Goal: Navigation & Orientation: Find specific page/section

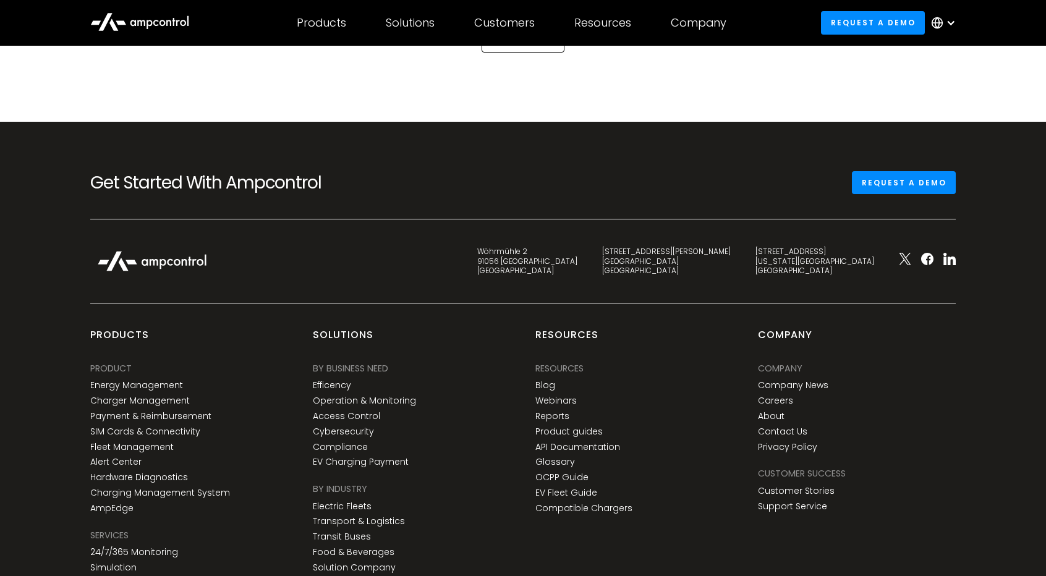
scroll to position [3340, 0]
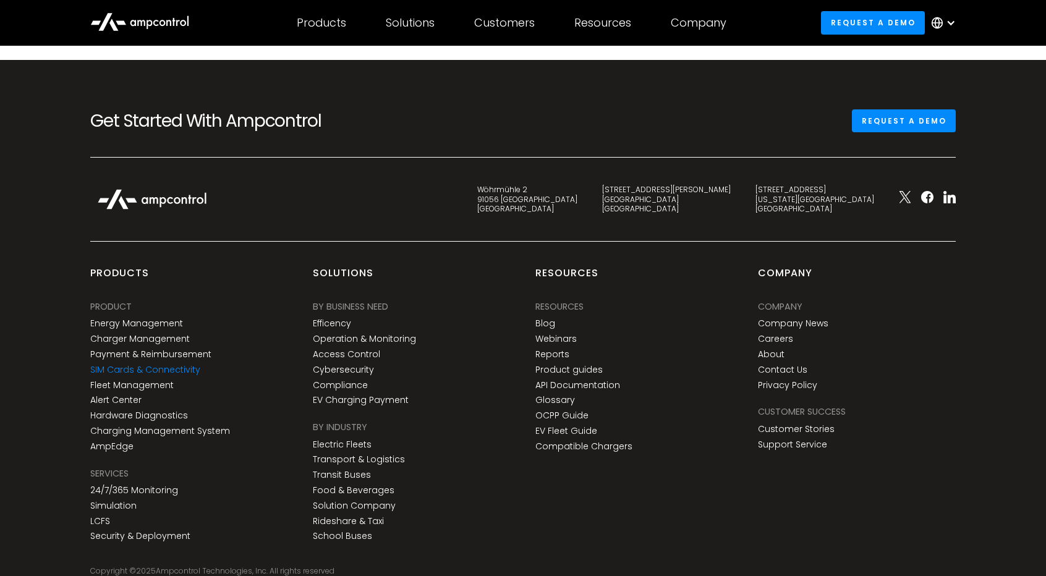
click at [183, 365] on link "SIM Cards & Connectivity" at bounding box center [145, 370] width 110 height 11
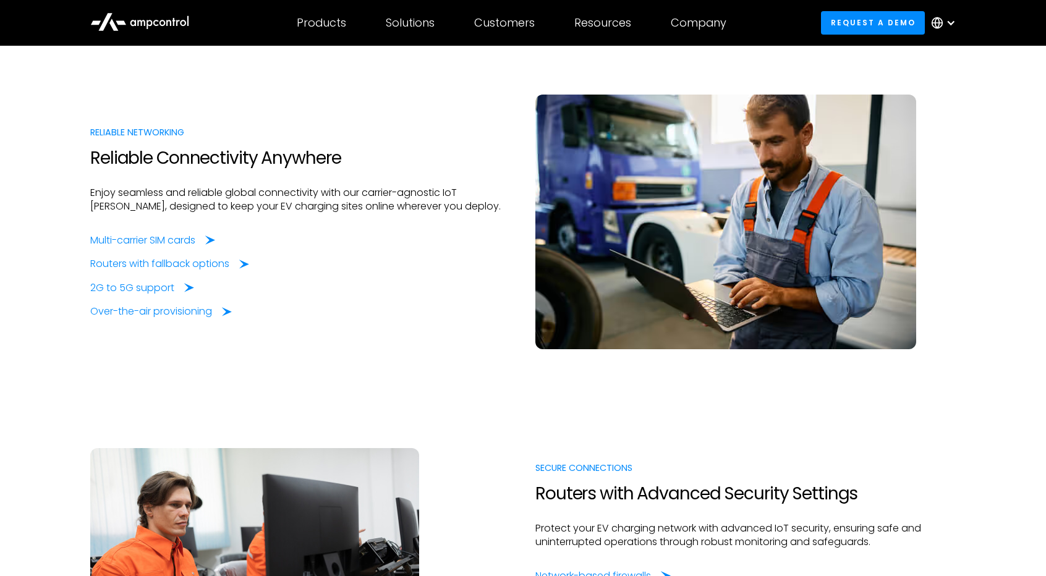
scroll to position [618, 0]
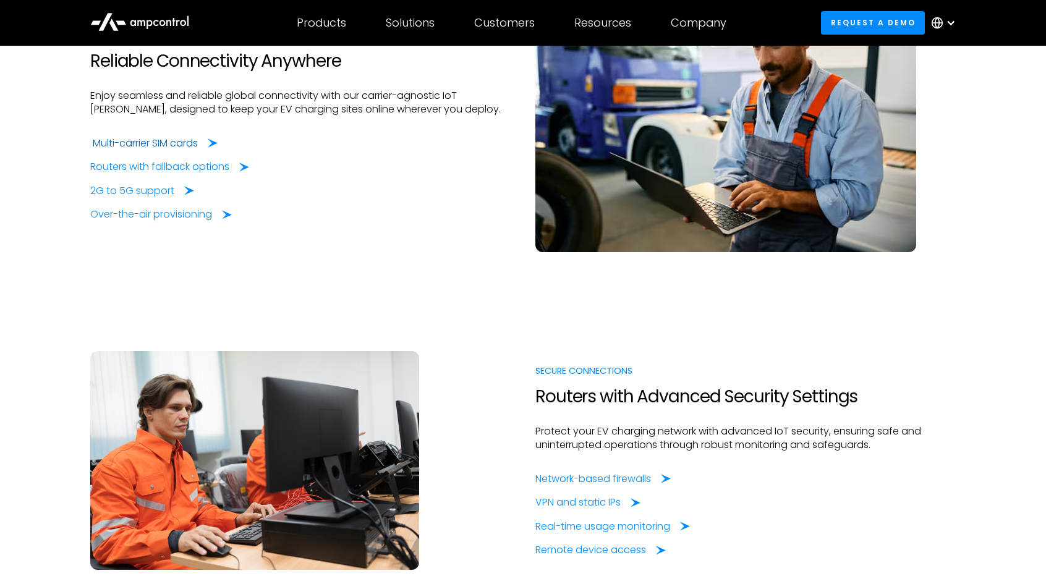
click at [154, 141] on div "Multi-carrier SIM cards" at bounding box center [145, 144] width 105 height 14
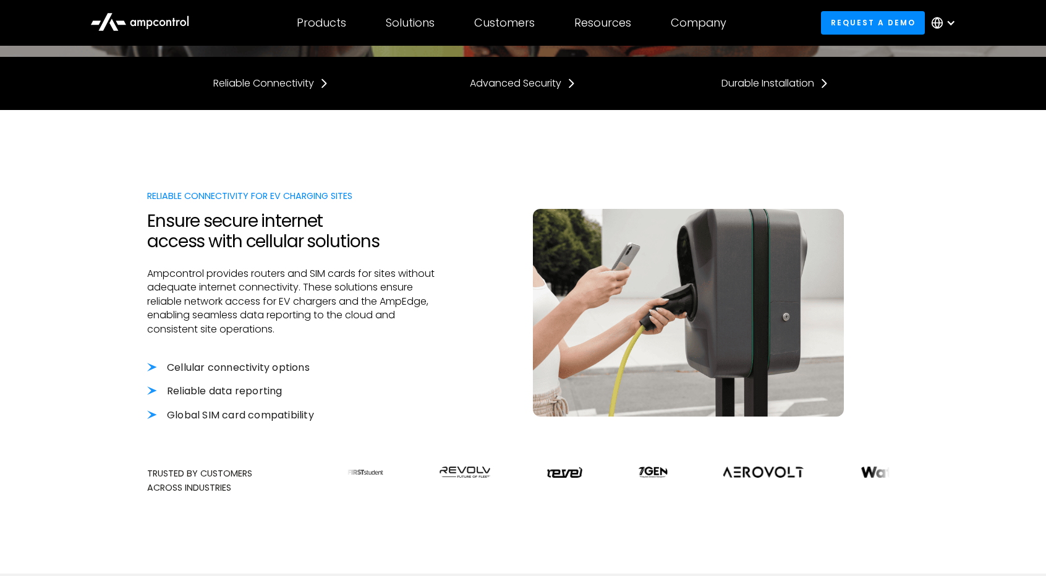
scroll to position [309, 0]
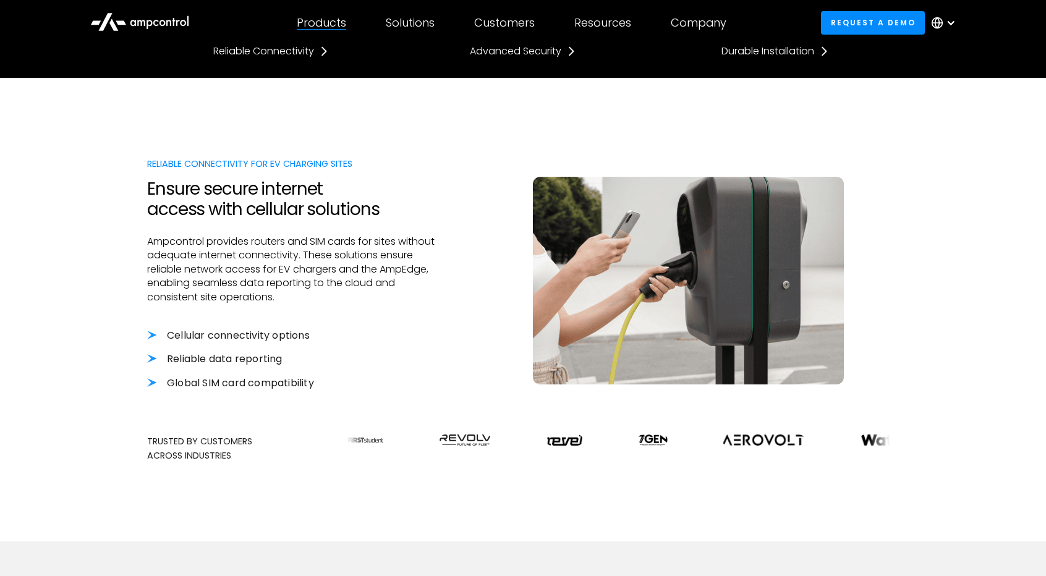
click at [357, 28] on div "Products Products Energy Management Load management, cost optimization, oversub…" at bounding box center [321, 22] width 89 height 43
